Goal: Obtain resource: Obtain resource

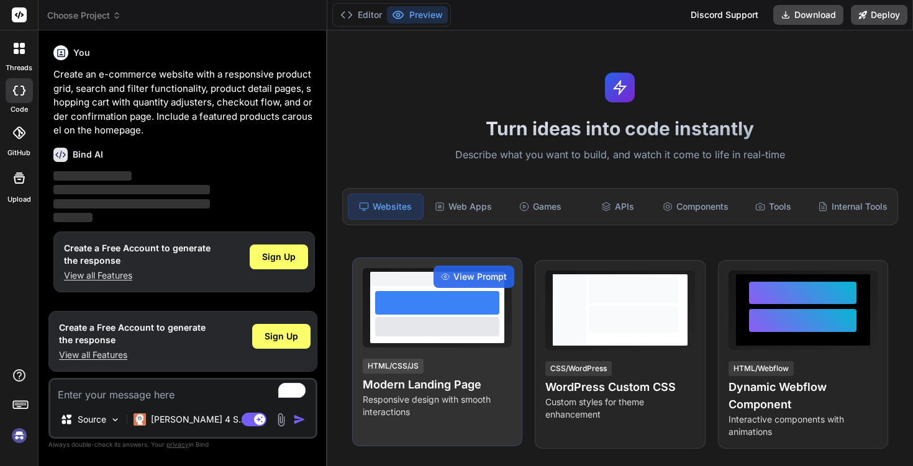
click at [414, 319] on div at bounding box center [437, 326] width 124 height 19
click at [399, 355] on div "View Prompt HTML/CSS/JS Modern Landing Page Responsive design with smooth inter…" at bounding box center [437, 352] width 170 height 189
click at [400, 394] on p "Responsive design with smooth interactions" at bounding box center [437, 406] width 149 height 25
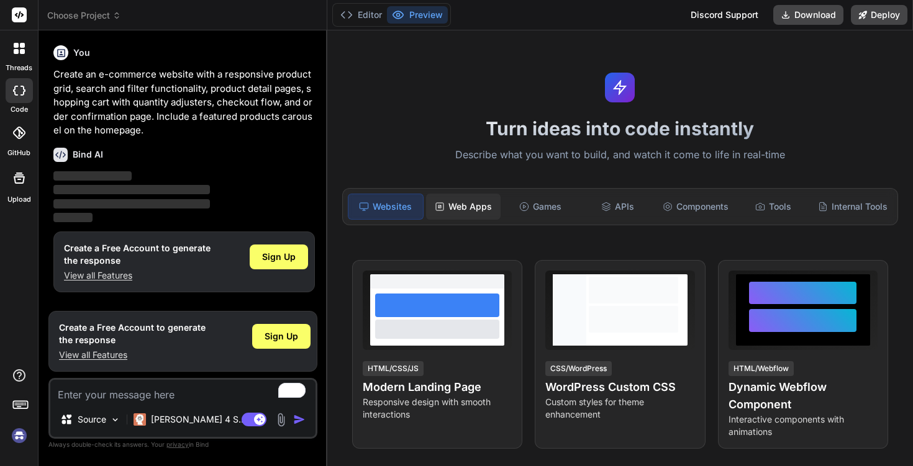
click at [465, 214] on div "Web Apps" at bounding box center [463, 207] width 75 height 26
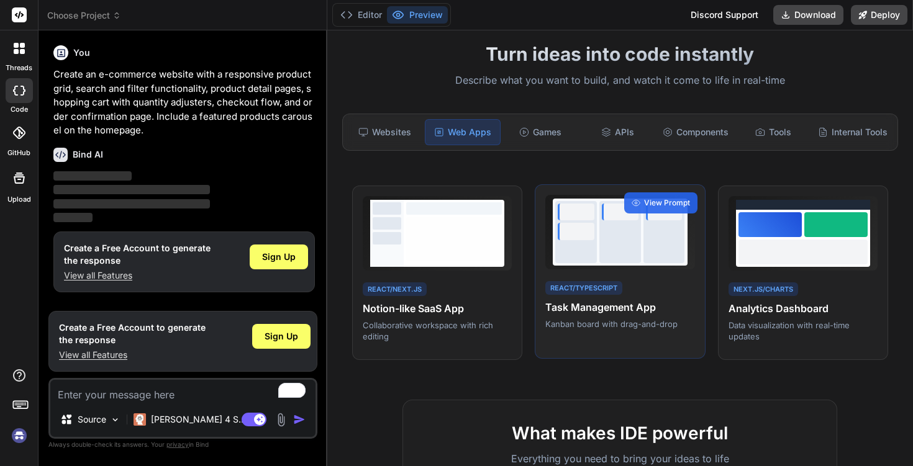
scroll to position [79, 0]
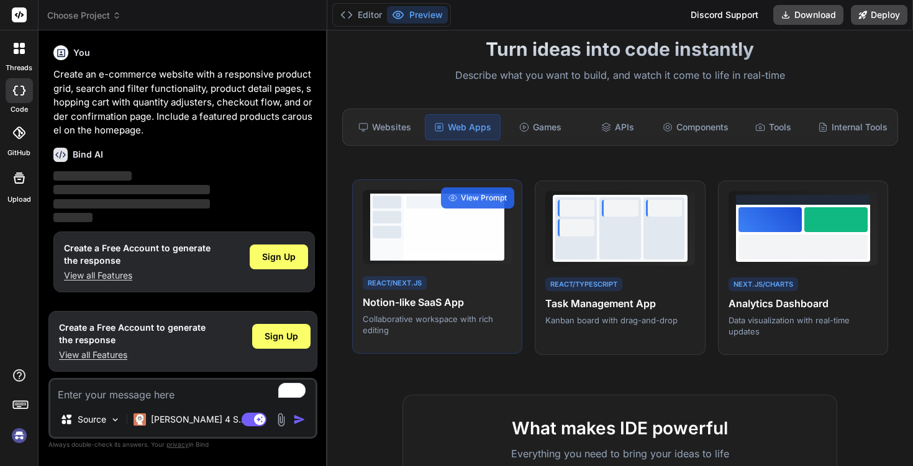
click at [401, 277] on div "React/Next.js" at bounding box center [395, 283] width 64 height 14
click at [466, 206] on div "View Prompt" at bounding box center [477, 198] width 73 height 21
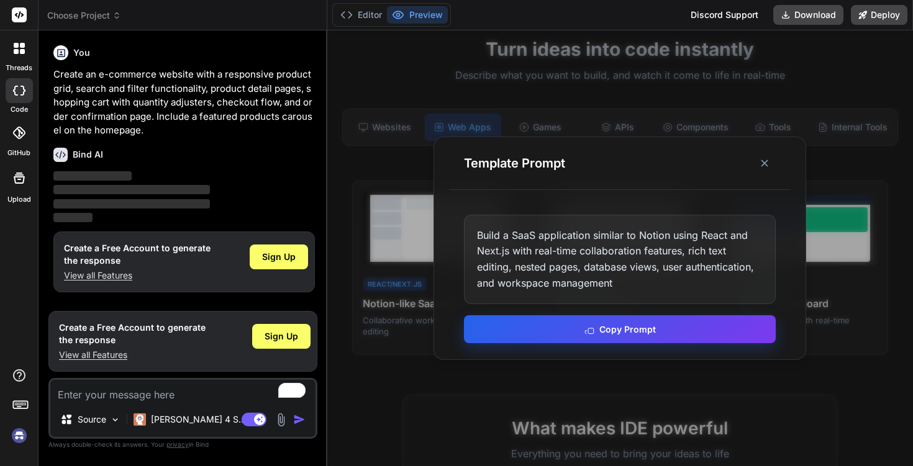
click at [618, 329] on button "Copy Prompt" at bounding box center [620, 329] width 312 height 28
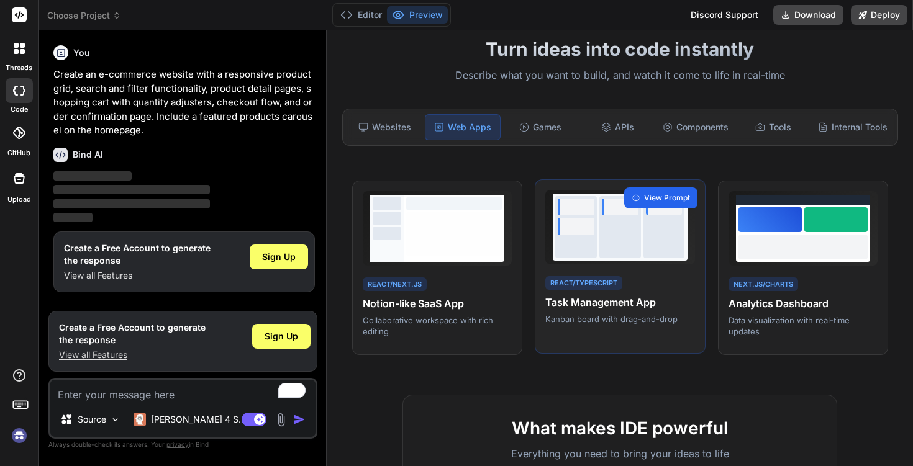
click at [664, 199] on span "View Prompt" at bounding box center [667, 197] width 46 height 11
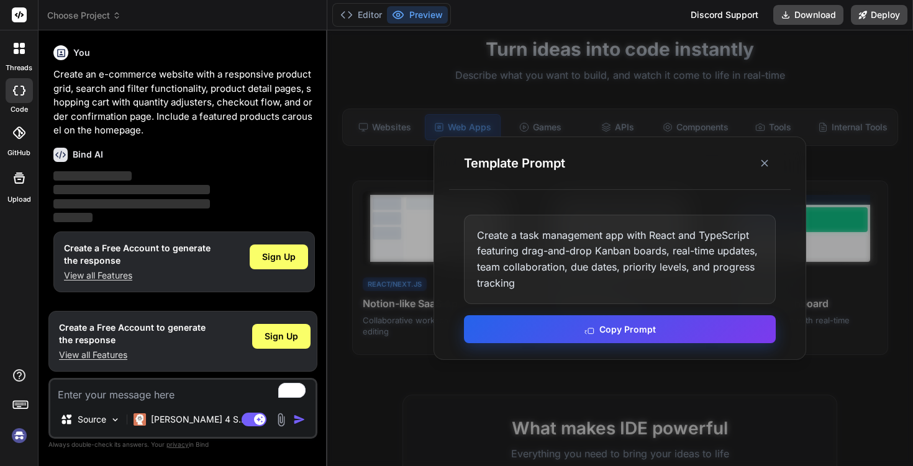
click at [565, 328] on button "Copy Prompt" at bounding box center [620, 329] width 312 height 28
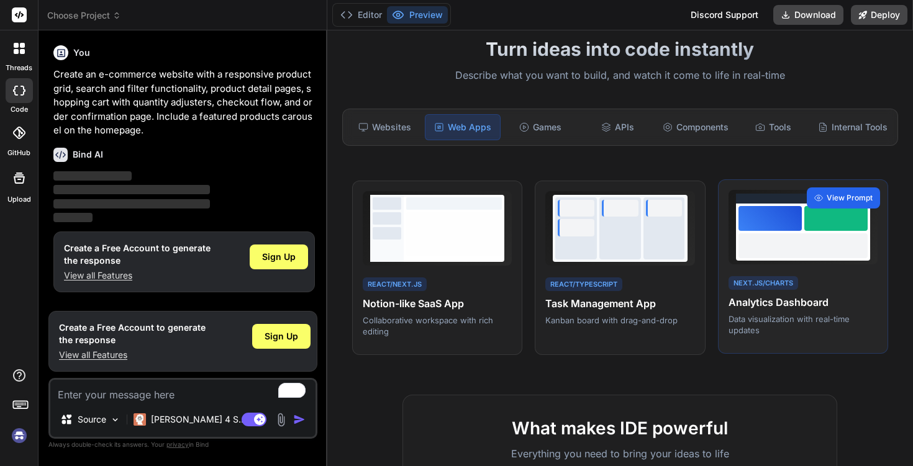
click at [850, 198] on span "View Prompt" at bounding box center [849, 197] width 46 height 11
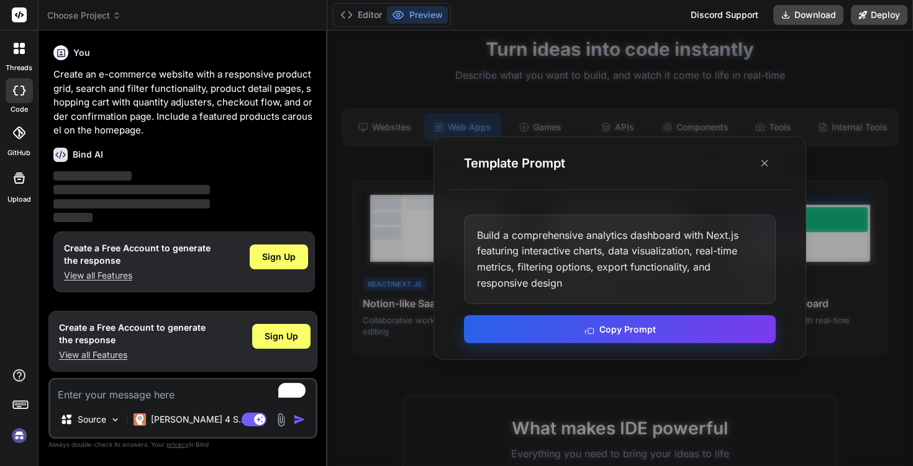
click at [573, 336] on button "Copy Prompt" at bounding box center [620, 329] width 312 height 28
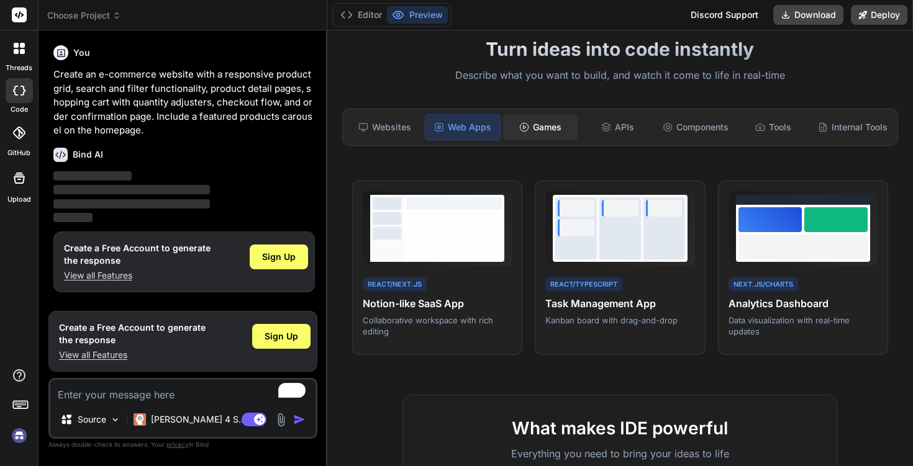
click at [538, 130] on div "Games" at bounding box center [540, 127] width 75 height 26
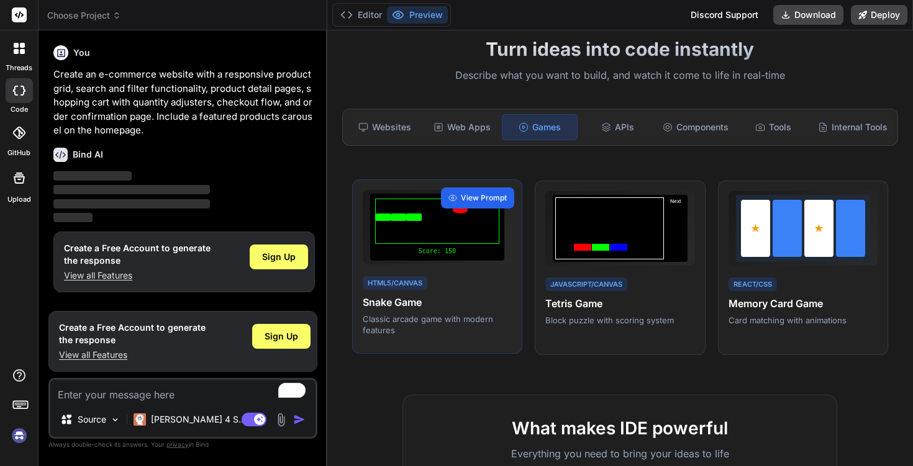
click at [491, 194] on span "View Prompt" at bounding box center [484, 197] width 46 height 11
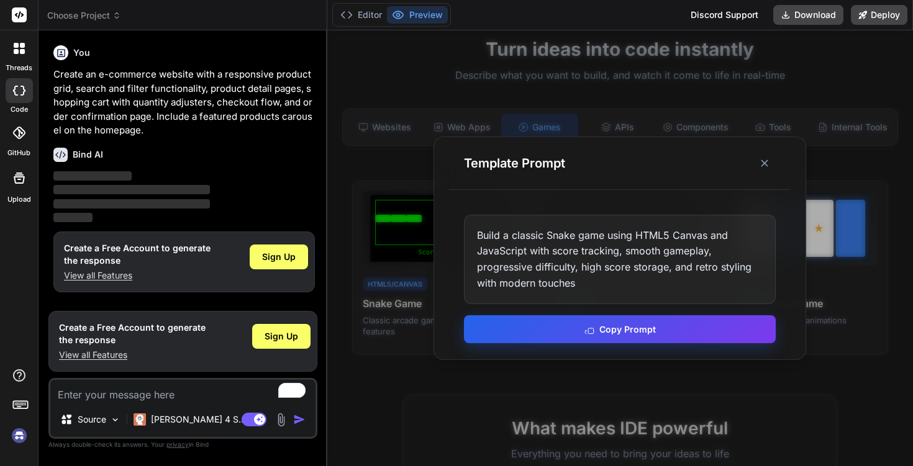
click at [547, 333] on button "Copy Prompt" at bounding box center [620, 329] width 312 height 28
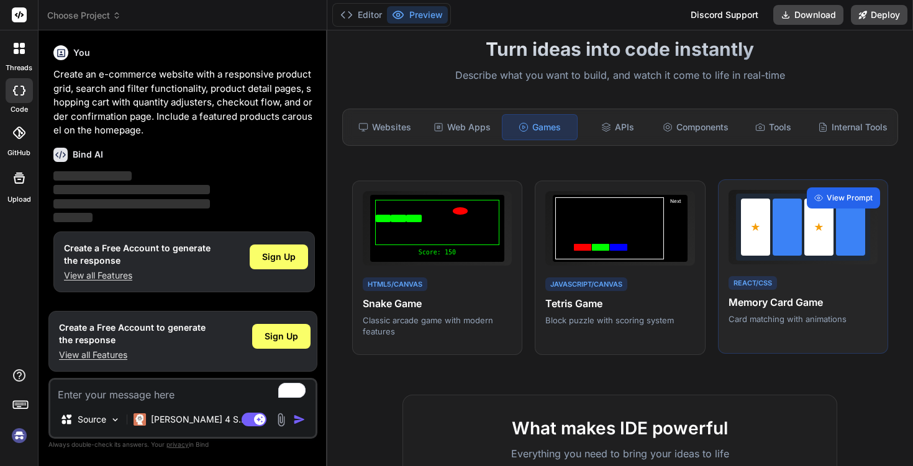
click at [852, 191] on div "View Prompt" at bounding box center [843, 198] width 73 height 21
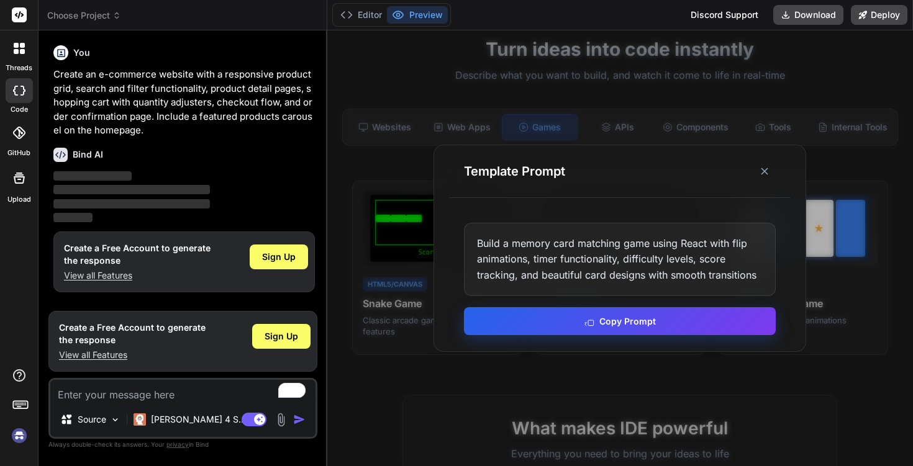
click at [594, 323] on icon at bounding box center [589, 322] width 10 height 10
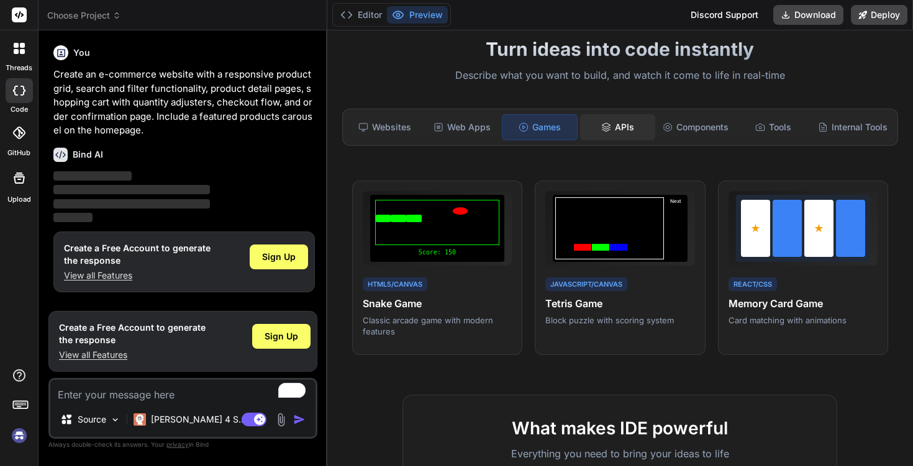
click at [614, 126] on div "APIs" at bounding box center [617, 127] width 75 height 26
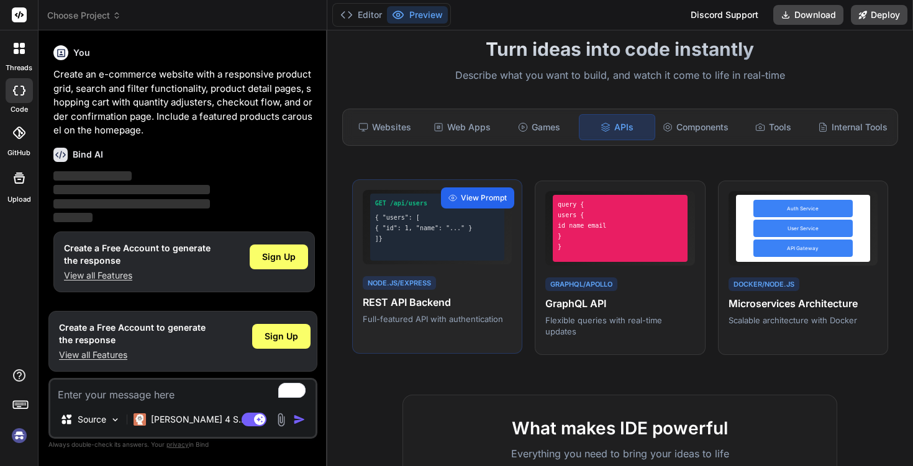
click at [478, 197] on span "View Prompt" at bounding box center [484, 197] width 46 height 11
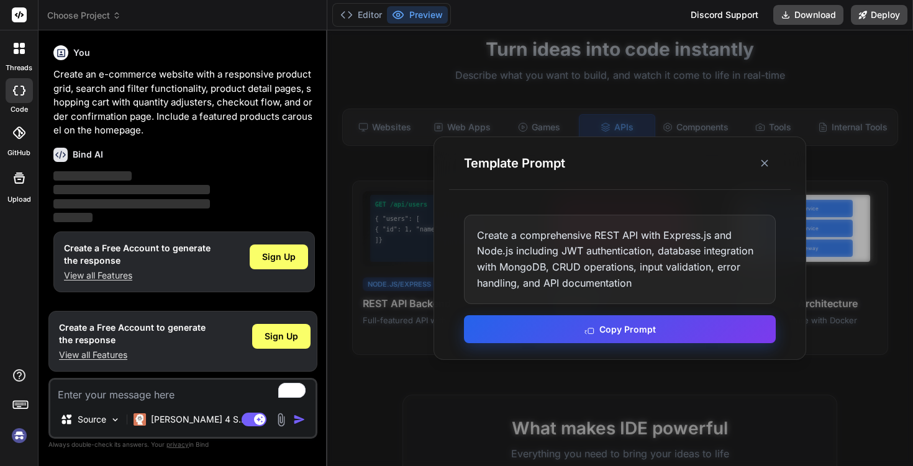
click at [563, 333] on button "Copy Prompt" at bounding box center [620, 329] width 312 height 28
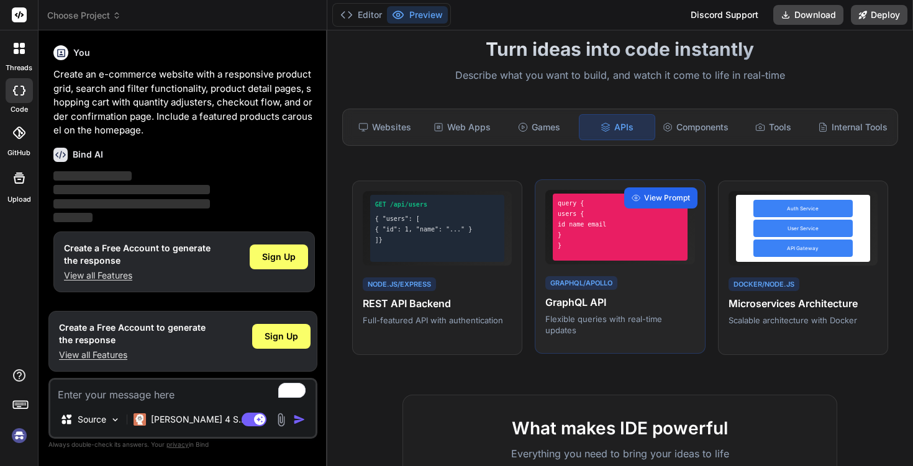
click at [673, 197] on span "View Prompt" at bounding box center [667, 197] width 46 height 11
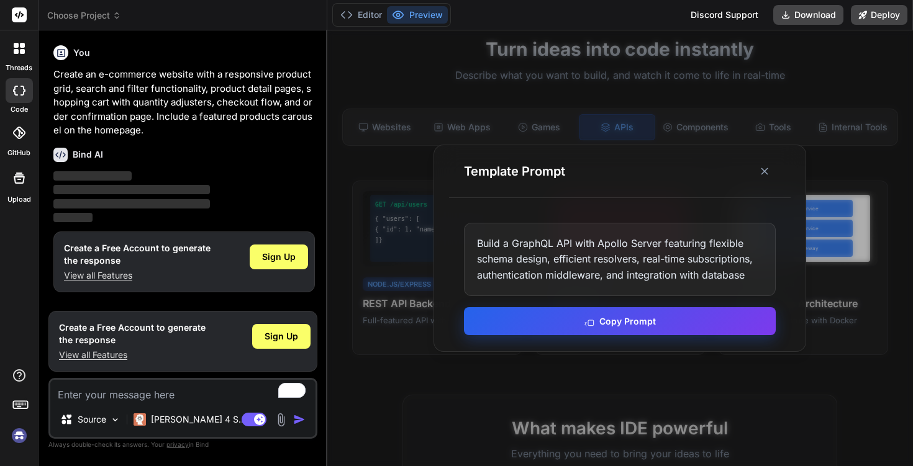
click at [548, 327] on button "Copy Prompt" at bounding box center [620, 321] width 312 height 28
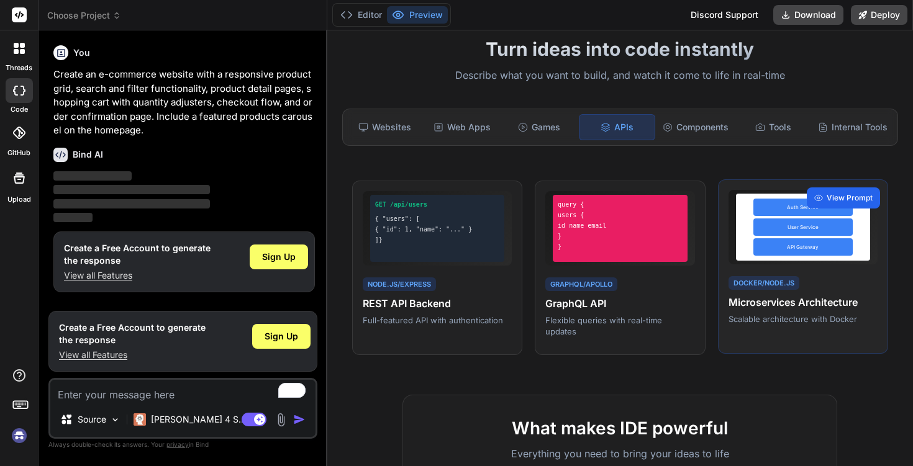
click at [847, 199] on span "View Prompt" at bounding box center [849, 197] width 46 height 11
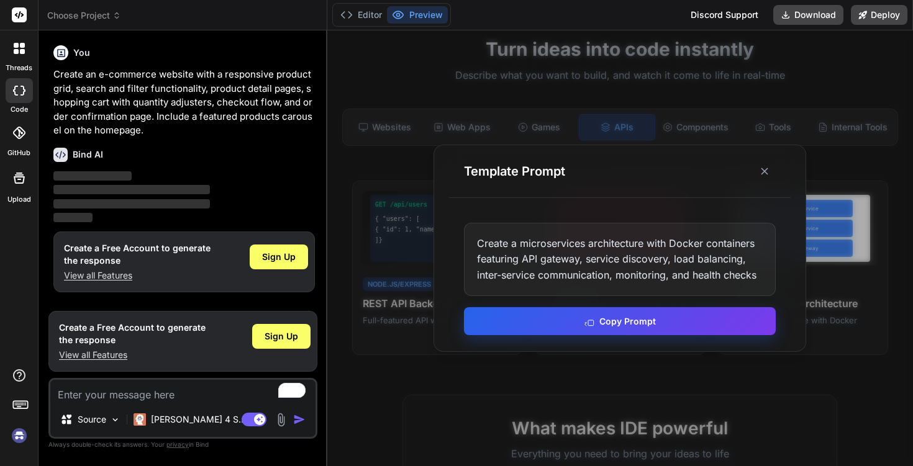
click at [630, 320] on button "Copy Prompt" at bounding box center [620, 321] width 312 height 28
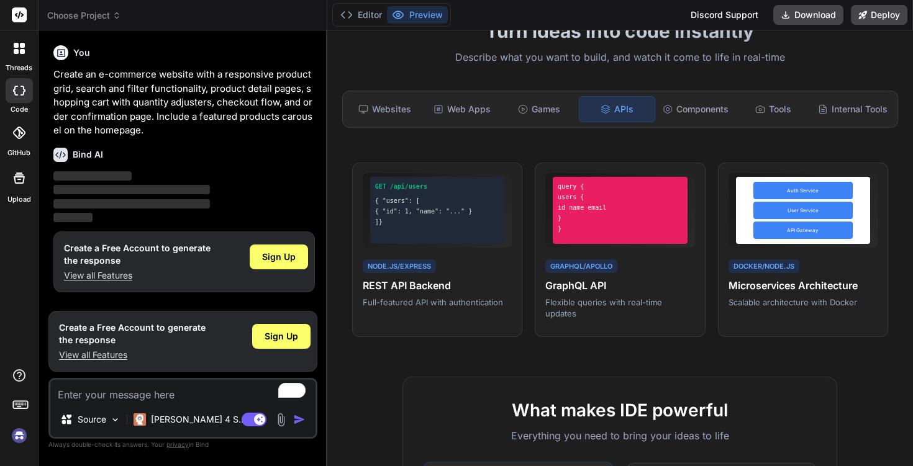
scroll to position [0, 0]
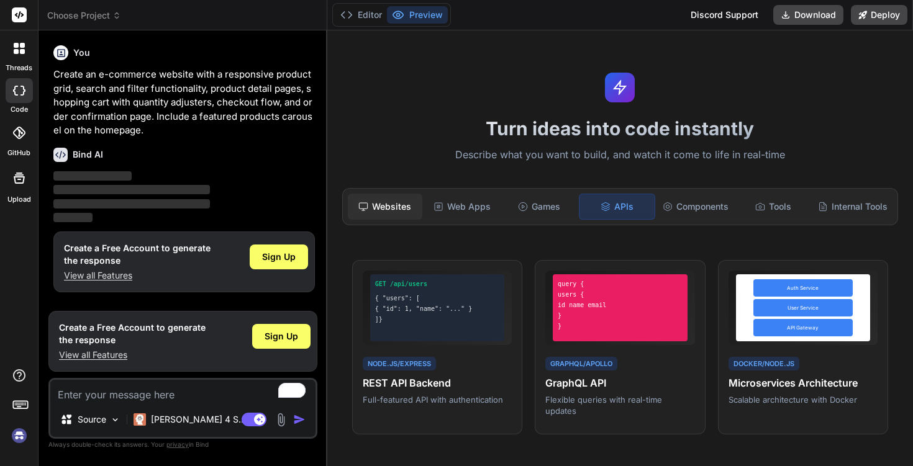
click at [394, 209] on div "Websites" at bounding box center [385, 207] width 75 height 26
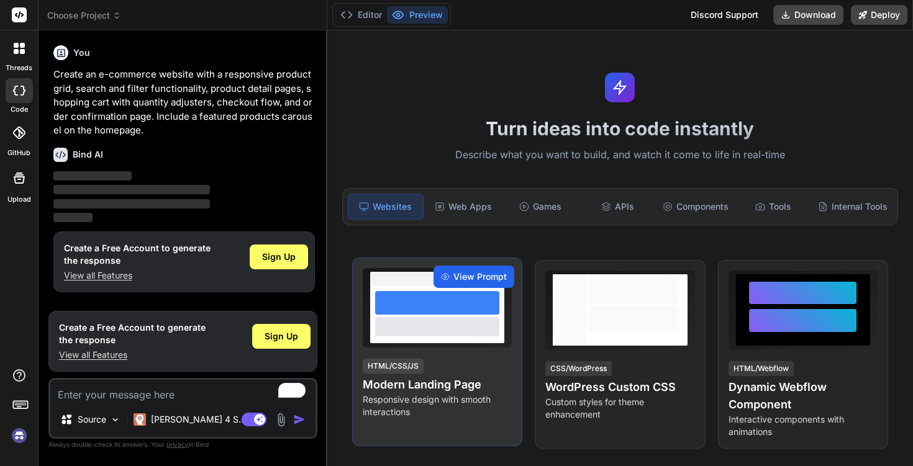
click at [479, 278] on span "View Prompt" at bounding box center [479, 277] width 53 height 12
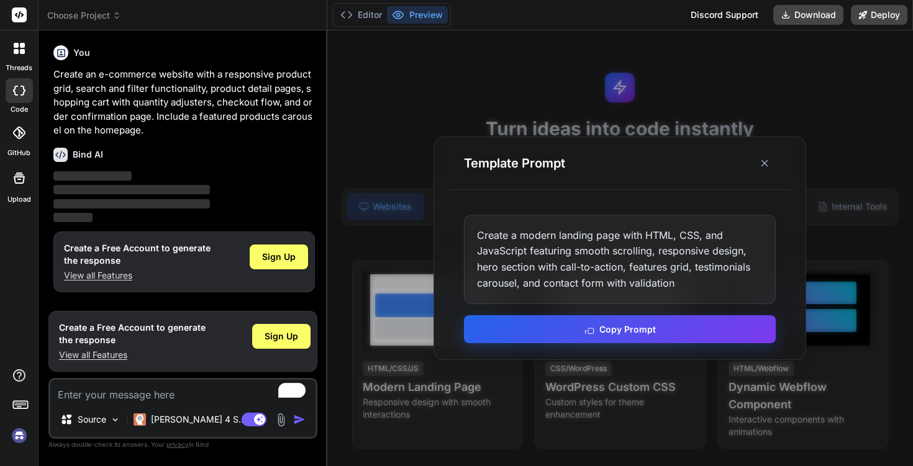
click at [536, 335] on button "Copy Prompt" at bounding box center [620, 329] width 312 height 28
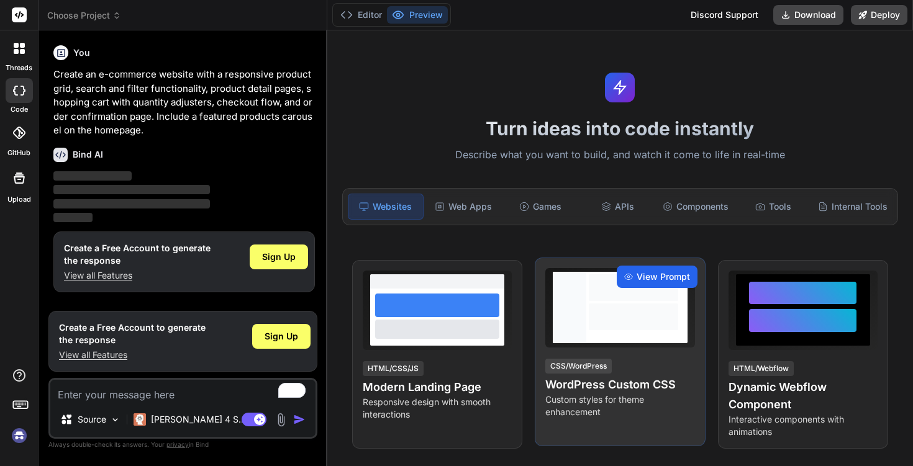
click at [655, 278] on span "View Prompt" at bounding box center [662, 277] width 53 height 12
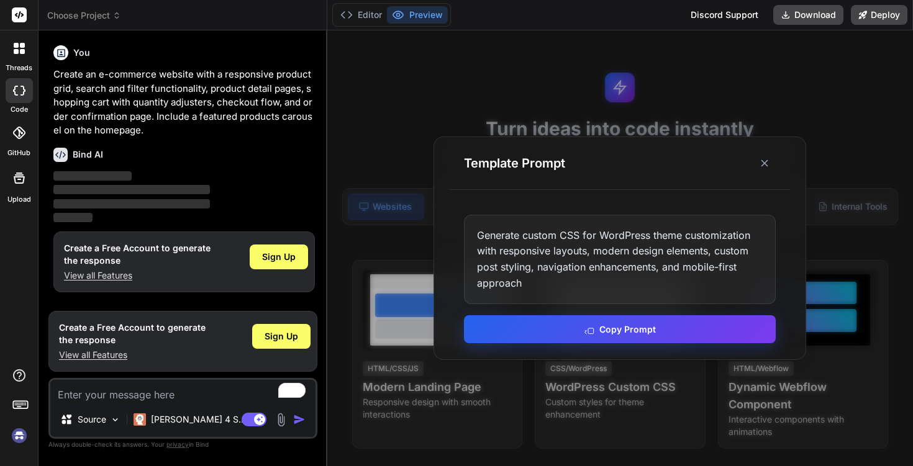
click at [545, 329] on button "Copy Prompt" at bounding box center [620, 329] width 312 height 28
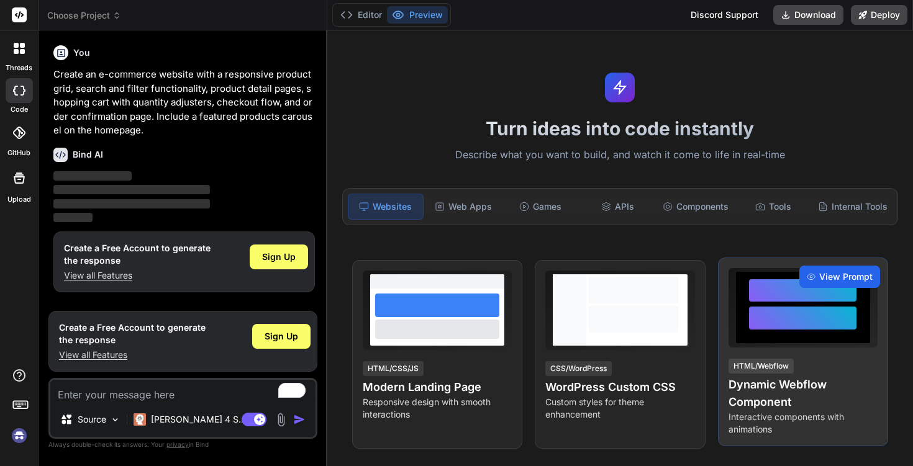
click at [838, 278] on span "View Prompt" at bounding box center [845, 277] width 53 height 12
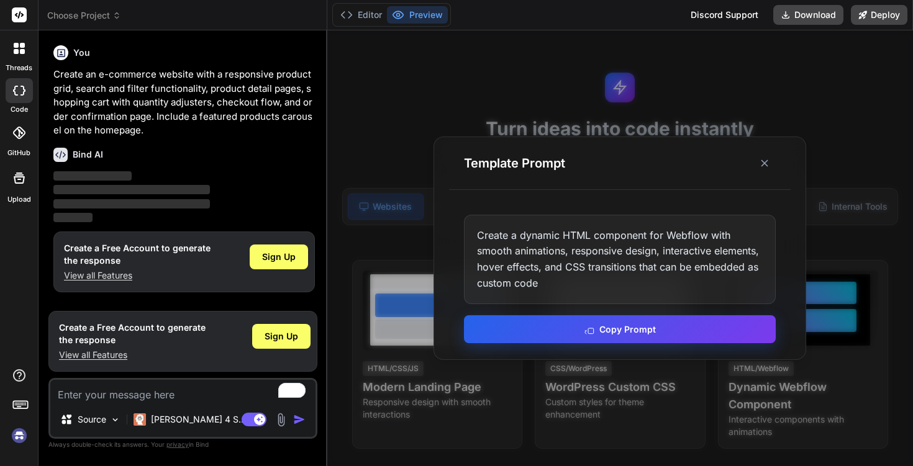
click at [652, 332] on button "Copy Prompt" at bounding box center [620, 329] width 312 height 28
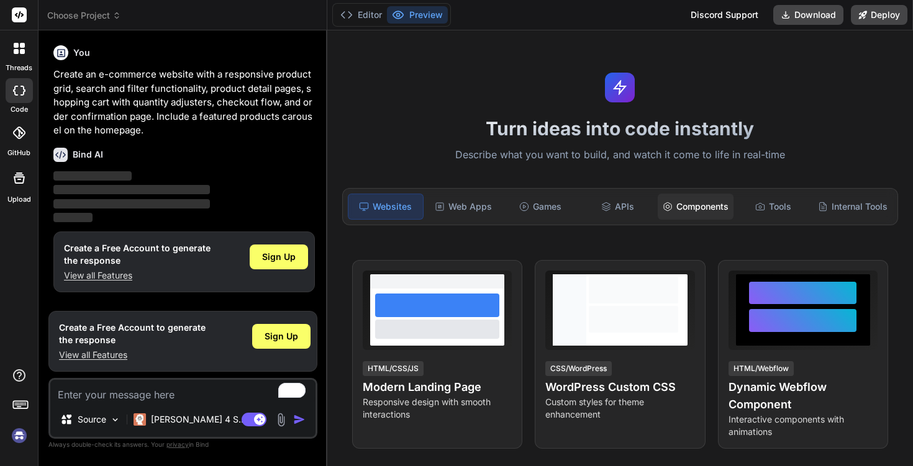
click at [694, 217] on div "Components" at bounding box center [696, 207] width 76 height 26
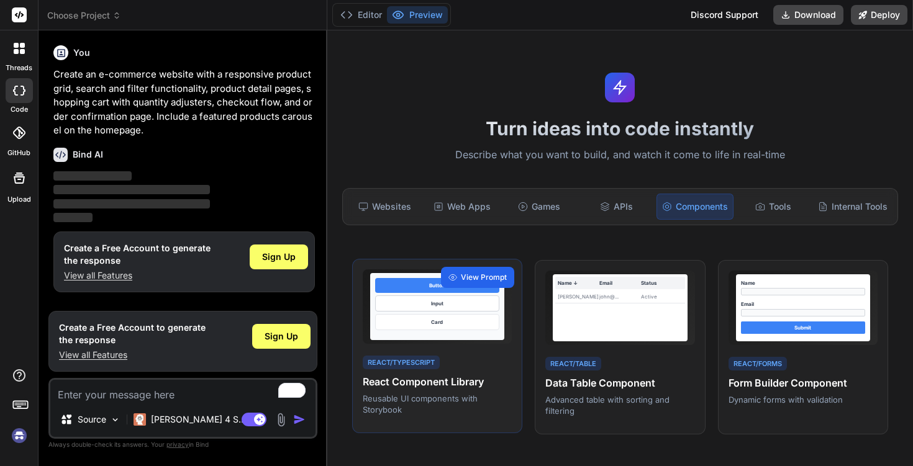
click at [475, 283] on div "View Prompt" at bounding box center [477, 277] width 73 height 21
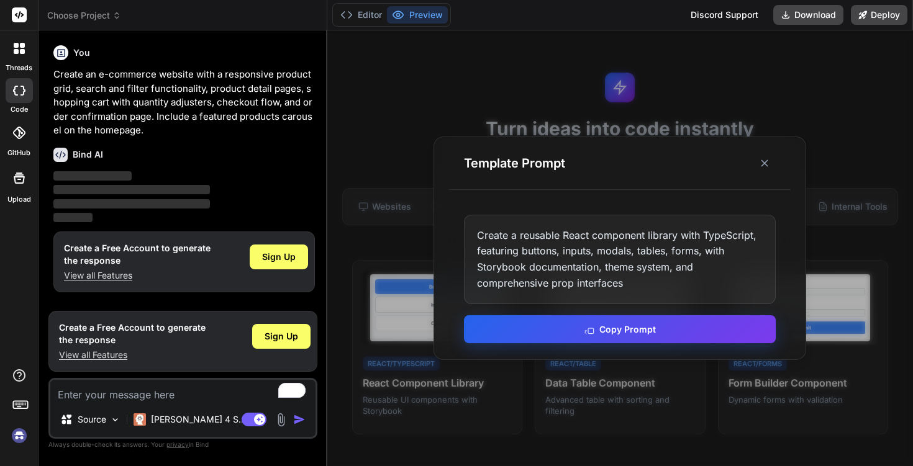
click at [504, 330] on button "Copy Prompt" at bounding box center [620, 329] width 312 height 28
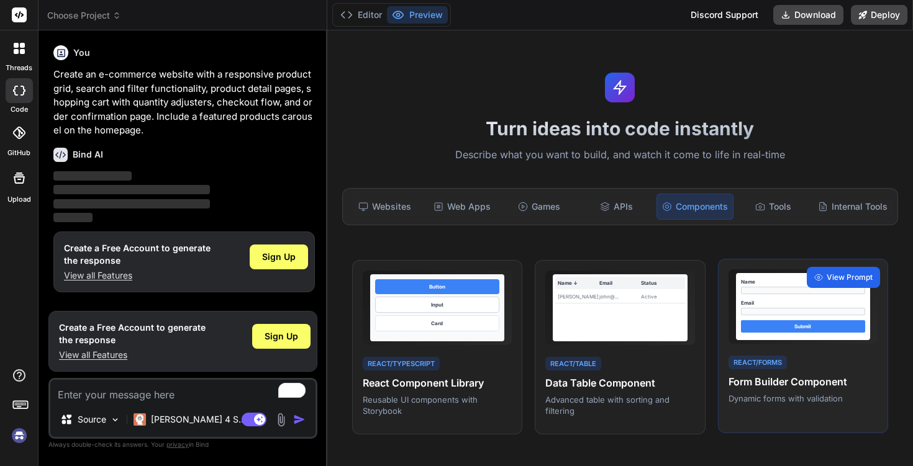
click at [853, 273] on span "View Prompt" at bounding box center [849, 277] width 46 height 11
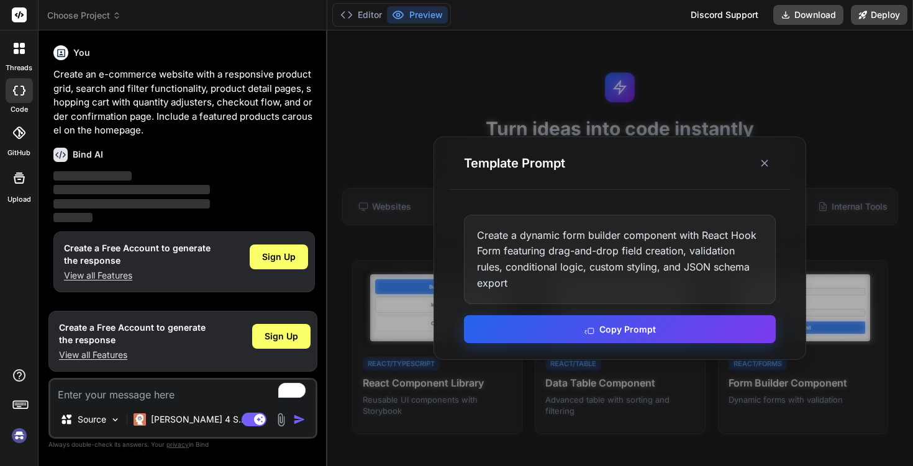
click at [613, 334] on button "Copy Prompt" at bounding box center [620, 329] width 312 height 28
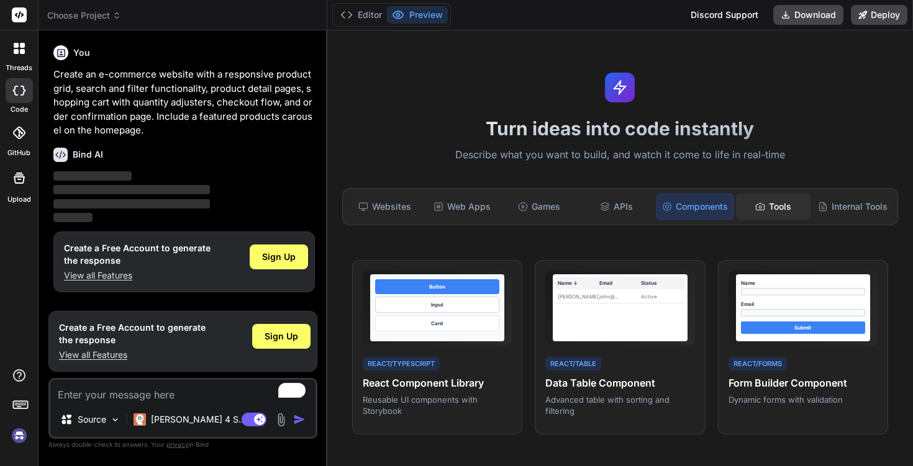
click at [778, 208] on div "Tools" at bounding box center [773, 207] width 75 height 26
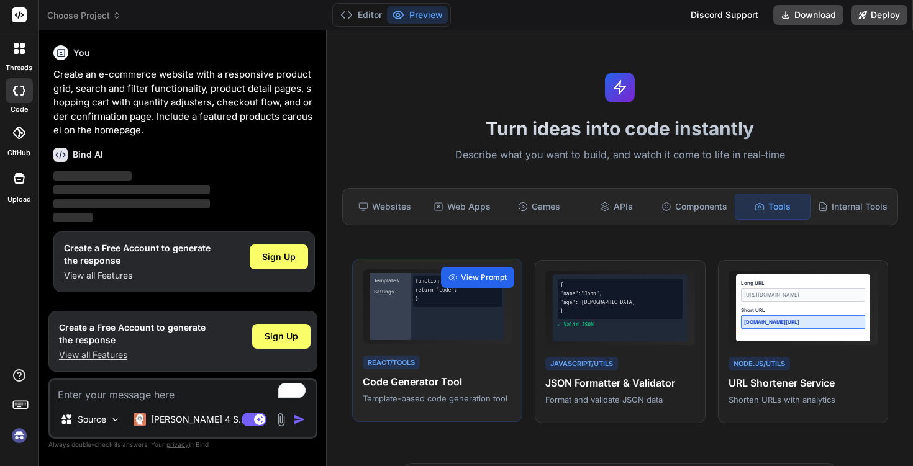
click at [497, 279] on span "View Prompt" at bounding box center [484, 277] width 46 height 11
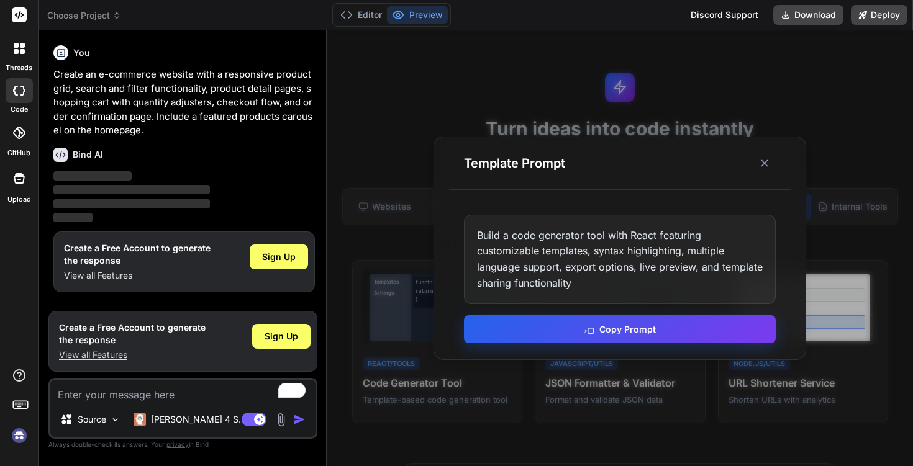
click at [589, 332] on rect at bounding box center [591, 331] width 6 height 6
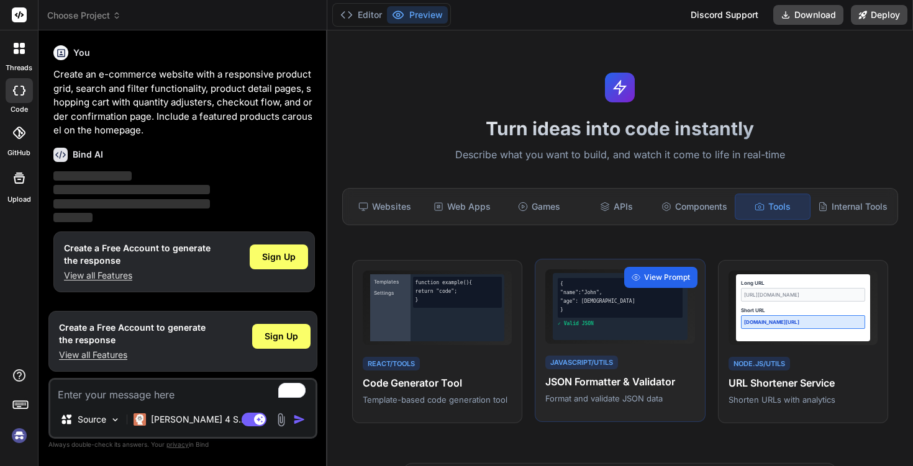
click at [658, 285] on div "View Prompt" at bounding box center [660, 277] width 73 height 21
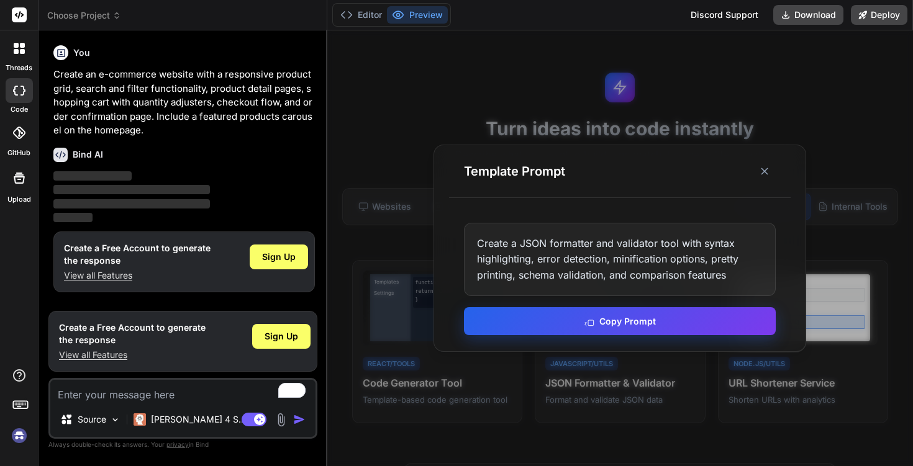
click at [605, 327] on button "Copy Prompt" at bounding box center [620, 321] width 312 height 28
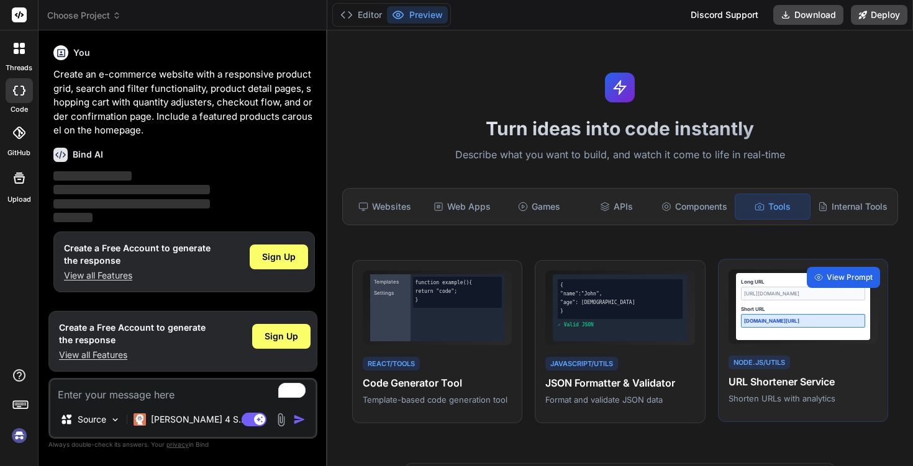
click at [841, 276] on span "View Prompt" at bounding box center [849, 277] width 46 height 11
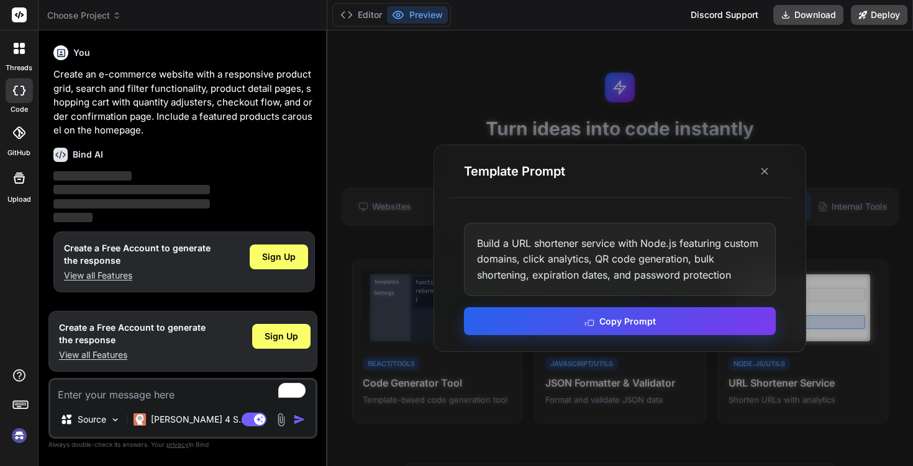
click at [600, 315] on button "Copy Prompt" at bounding box center [620, 321] width 312 height 28
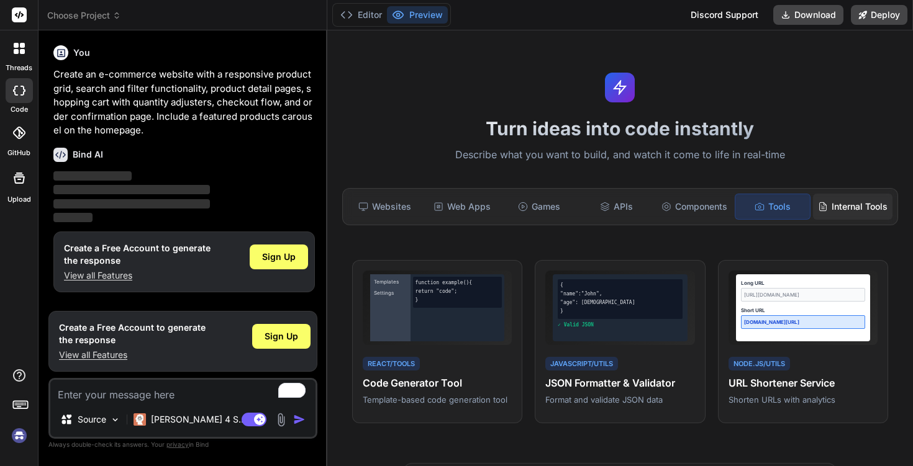
click at [835, 209] on div "Internal Tools" at bounding box center [852, 207] width 79 height 26
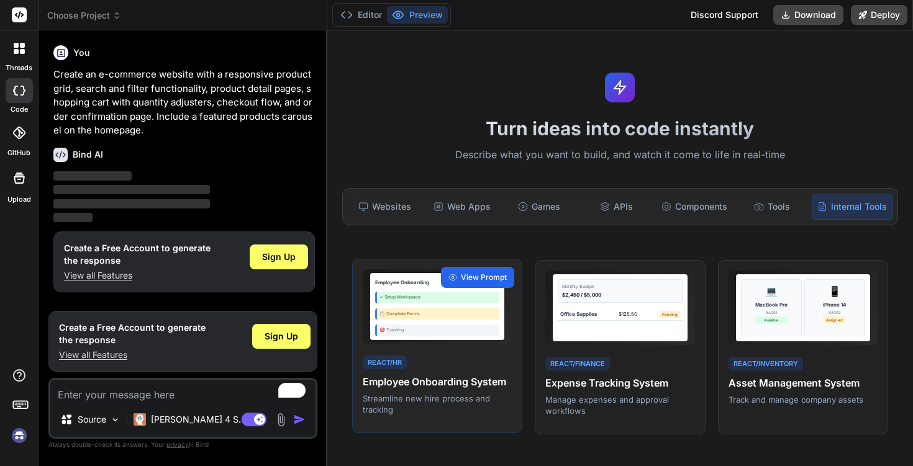
click at [489, 280] on span "View Prompt" at bounding box center [484, 277] width 46 height 11
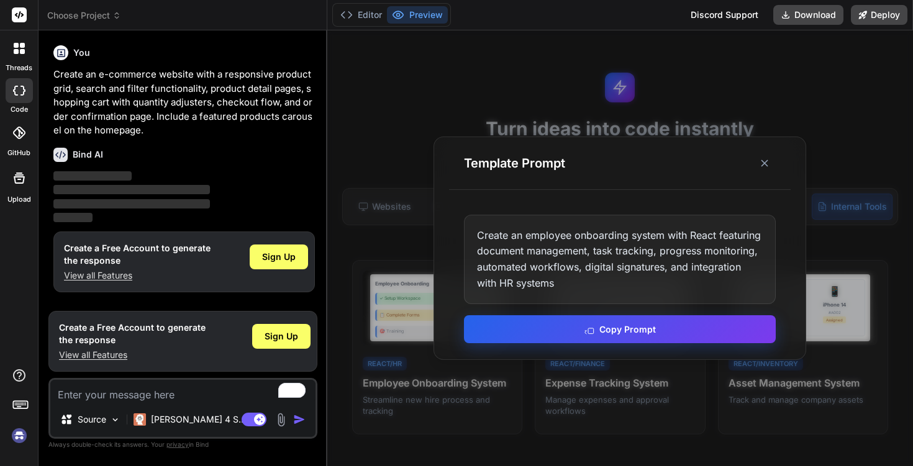
click at [618, 315] on button "Copy Prompt" at bounding box center [620, 329] width 312 height 28
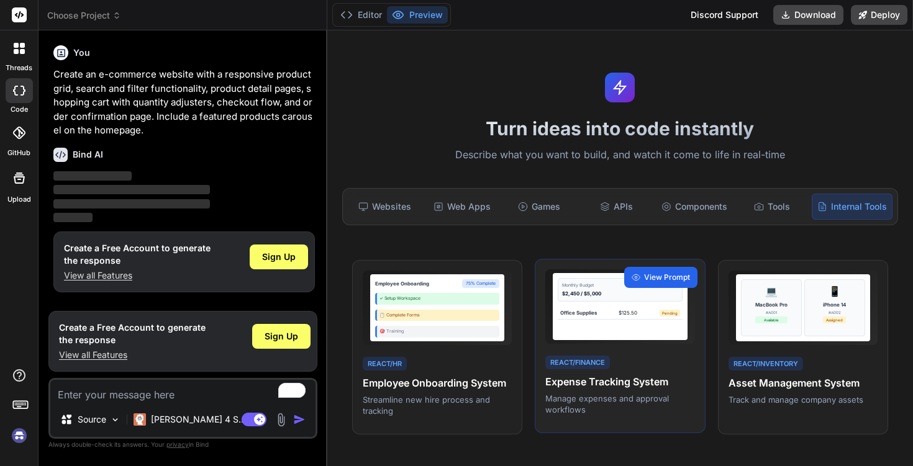
click at [658, 275] on span "View Prompt" at bounding box center [667, 277] width 46 height 11
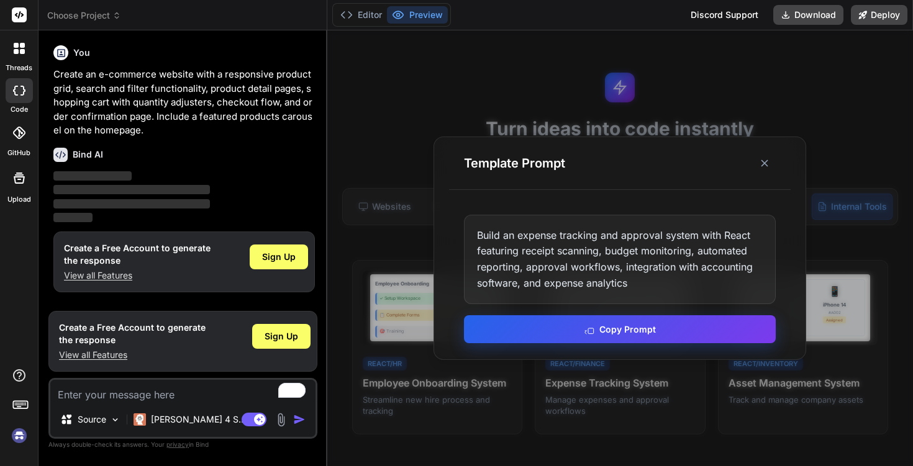
click at [601, 327] on button "Copy Prompt" at bounding box center [620, 329] width 312 height 28
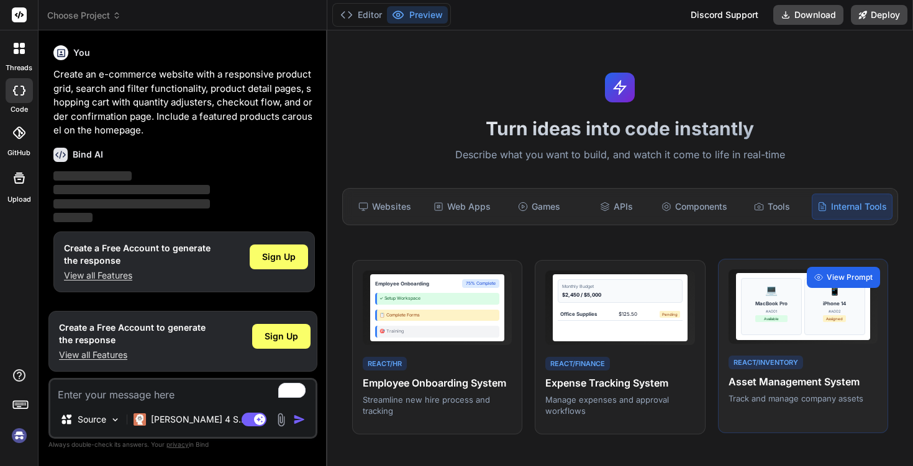
click at [835, 278] on span "View Prompt" at bounding box center [849, 277] width 46 height 11
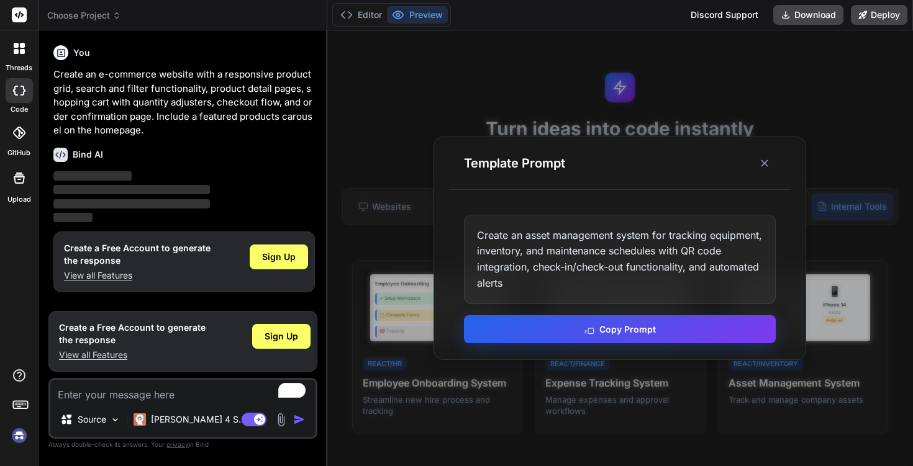
click at [614, 329] on button "Copy Prompt" at bounding box center [620, 329] width 312 height 28
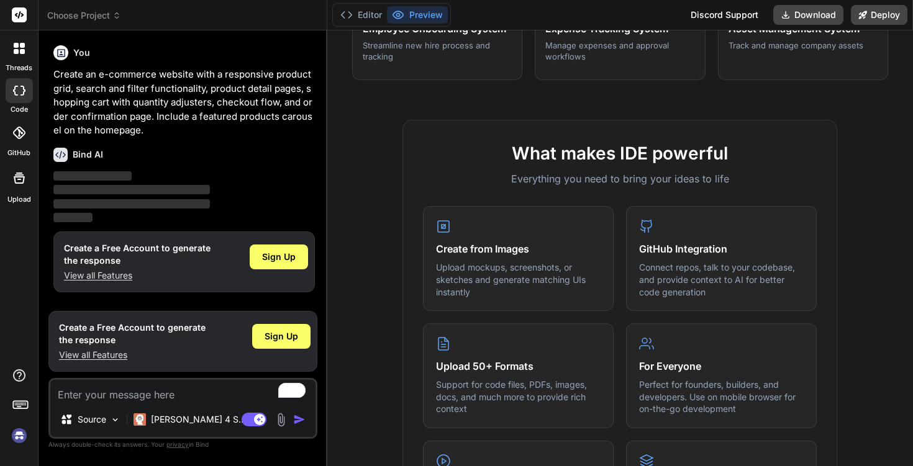
scroll to position [733, 0]
